Goal: Book appointment/travel/reservation

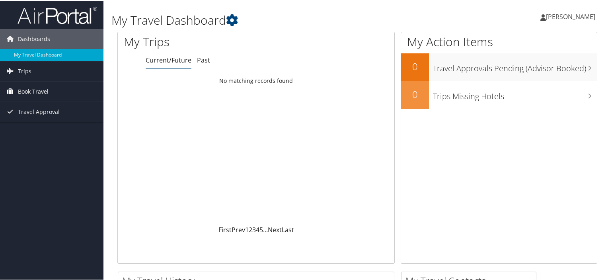
click at [27, 93] on span "Book Travel" at bounding box center [33, 91] width 31 height 20
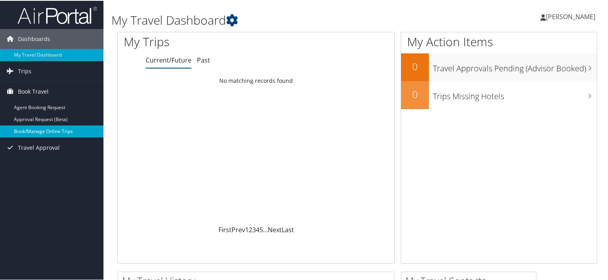
click at [55, 129] on link "Book/Manage Online Trips" at bounding box center [52, 131] width 104 height 12
